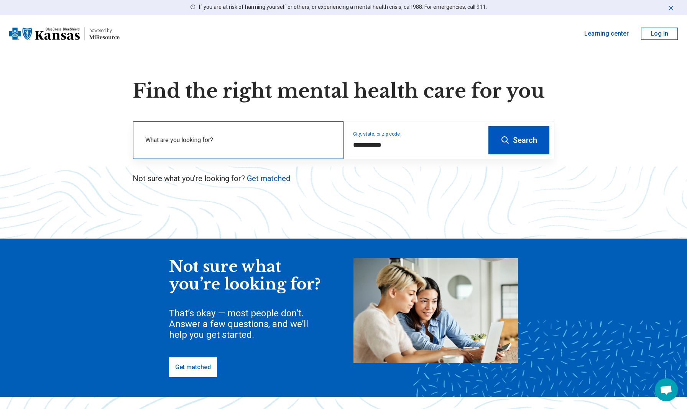
click at [149, 142] on label "What are you looking for?" at bounding box center [239, 140] width 189 height 9
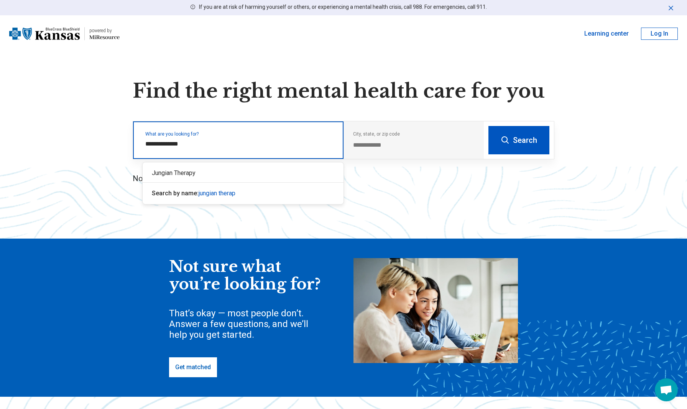
type input "**********"
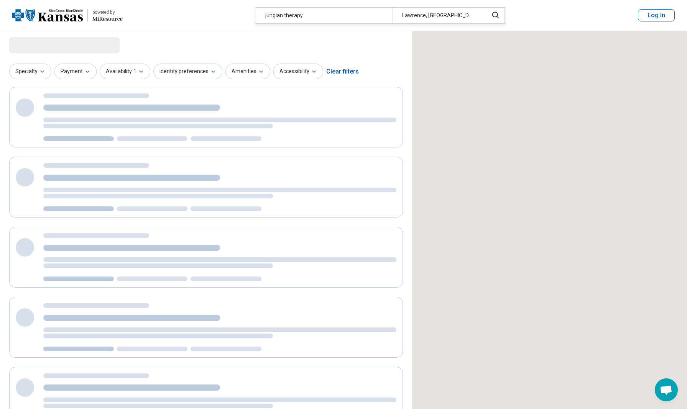
select select "***"
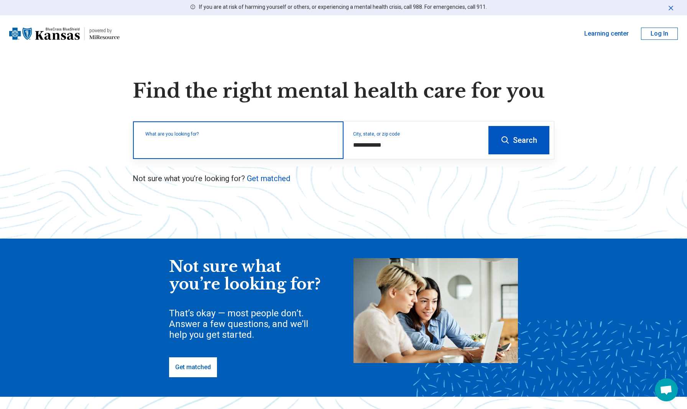
click at [158, 148] on input "text" at bounding box center [239, 144] width 189 height 9
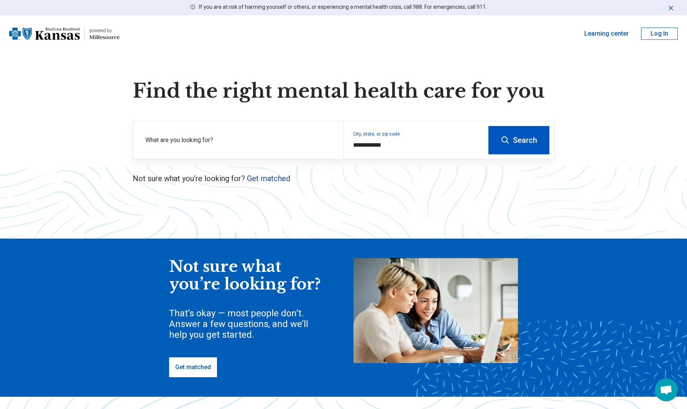
click at [265, 181] on link "Get matched" at bounding box center [268, 178] width 43 height 9
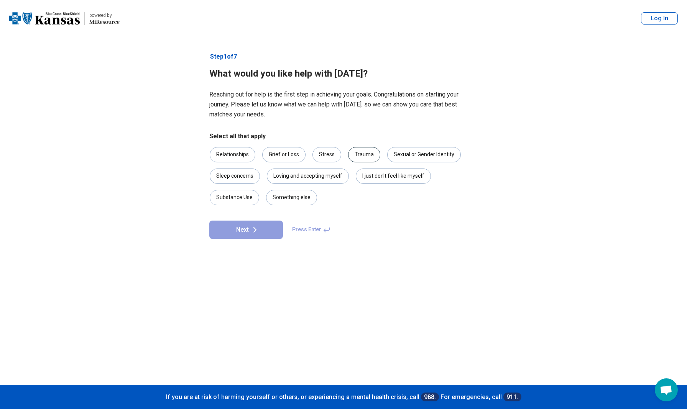
click at [364, 156] on div "Trauma" at bounding box center [364, 154] width 32 height 15
click at [235, 230] on button "Next" at bounding box center [246, 230] width 74 height 18
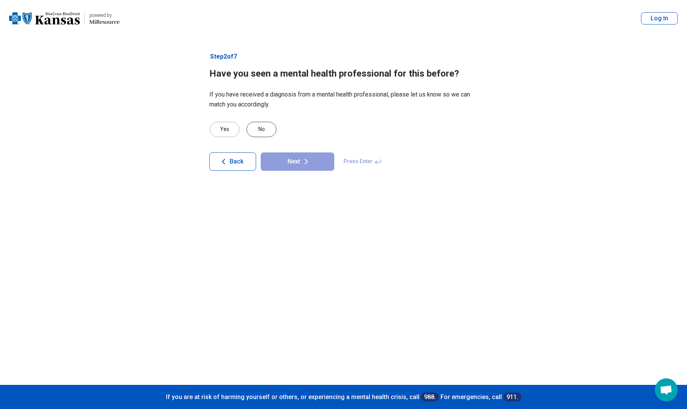
click at [264, 125] on div "No" at bounding box center [261, 129] width 30 height 15
click at [281, 159] on button "Next" at bounding box center [298, 162] width 74 height 18
click at [259, 131] on div "No" at bounding box center [261, 129] width 30 height 15
click at [278, 159] on button "Next" at bounding box center [298, 162] width 74 height 18
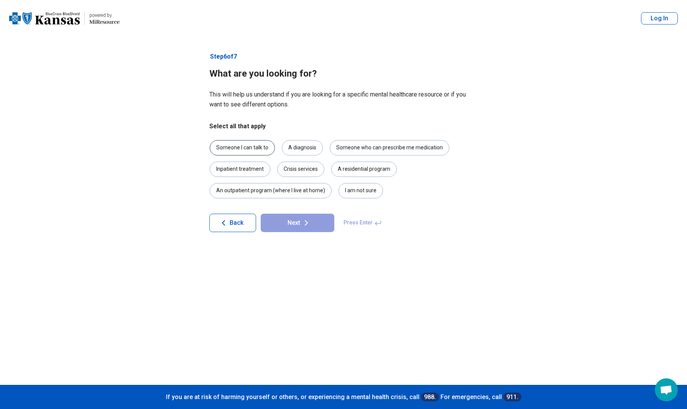
click at [230, 144] on div "Someone I can talk to" at bounding box center [242, 147] width 65 height 15
click at [291, 225] on button "Next" at bounding box center [298, 223] width 74 height 18
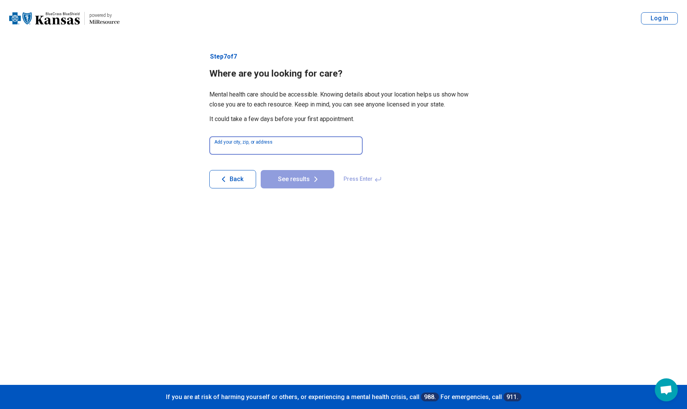
click at [238, 142] on input at bounding box center [285, 145] width 153 height 18
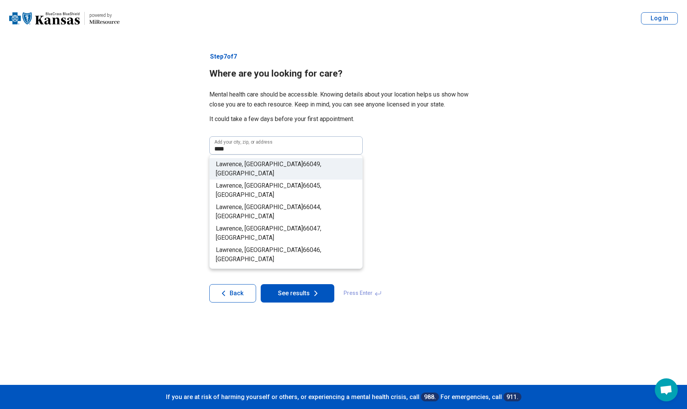
click at [242, 166] on span "Lawrence, [GEOGRAPHIC_DATA]" at bounding box center [259, 164] width 87 height 7
type input "**********"
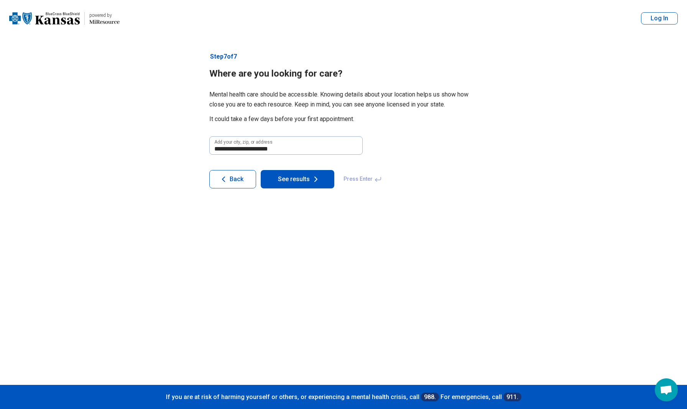
click at [282, 179] on button "See results" at bounding box center [298, 179] width 74 height 18
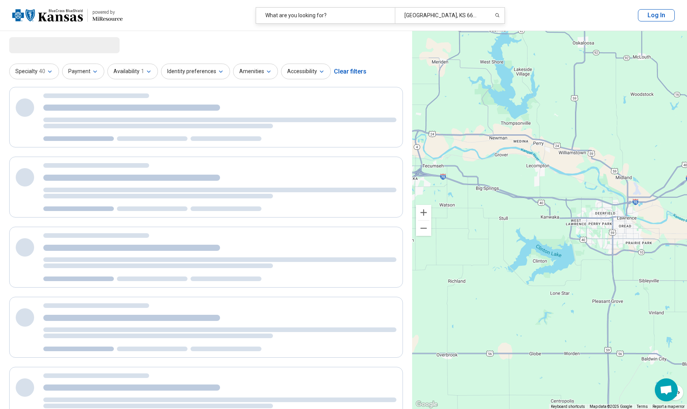
select select "***"
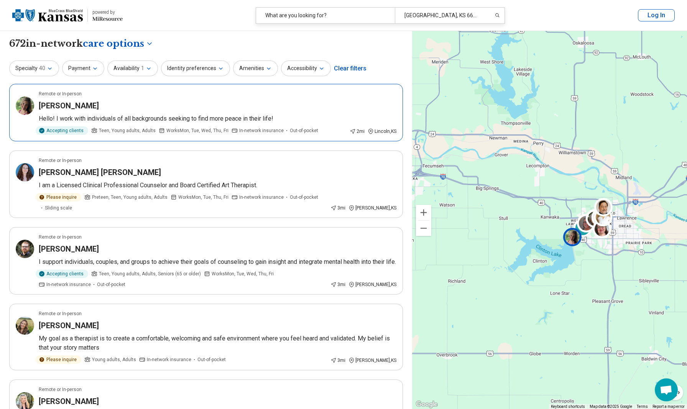
click at [49, 106] on h3 "[PERSON_NAME]" at bounding box center [69, 105] width 60 height 11
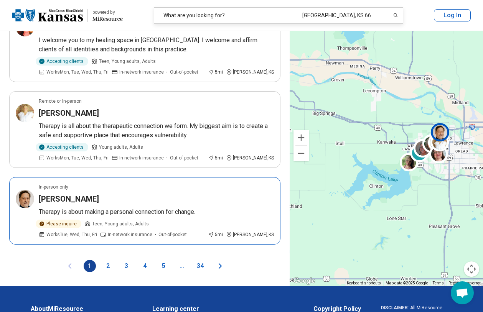
scroll to position [1640, 0]
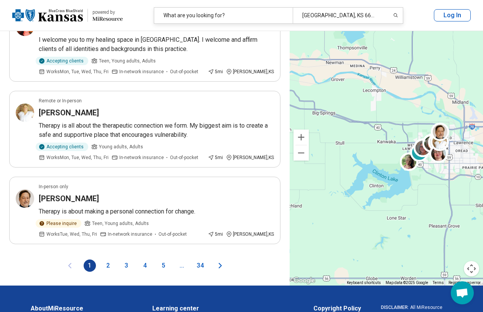
click at [107, 260] on button "2" at bounding box center [108, 266] width 12 height 12
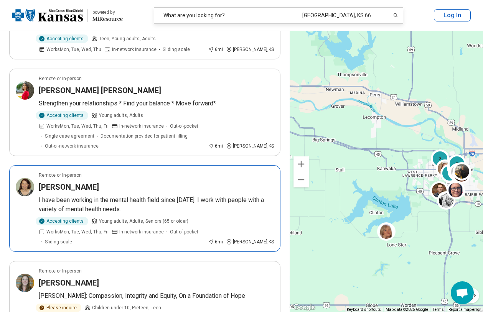
scroll to position [1141, 0]
